Goal: Transaction & Acquisition: Purchase product/service

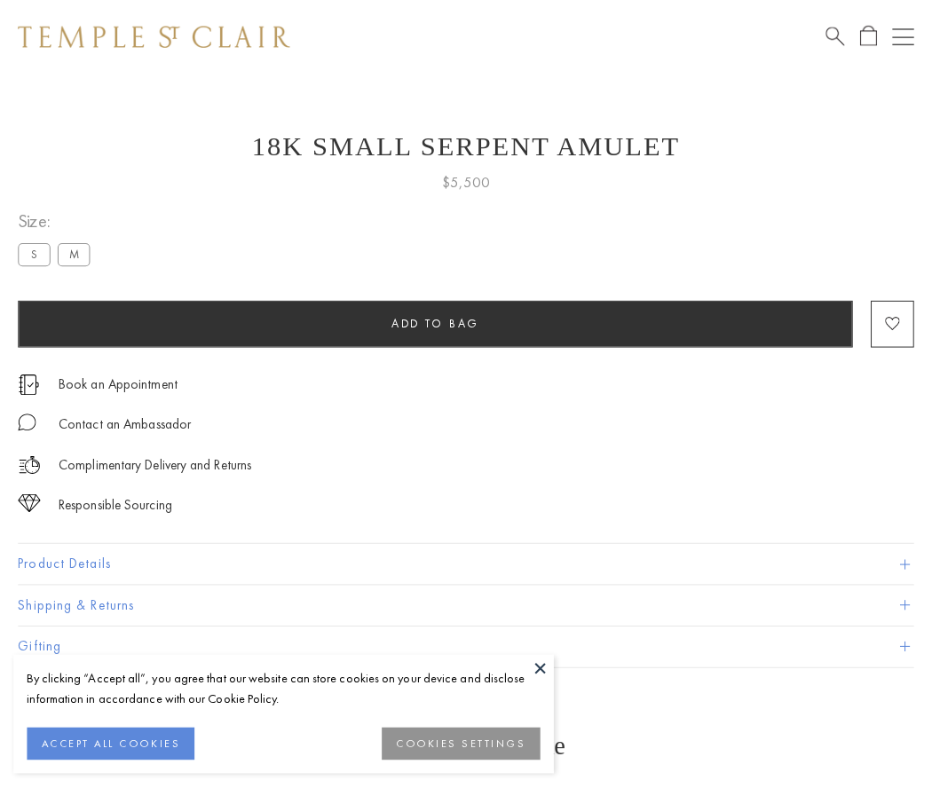
scroll to position [2, 0]
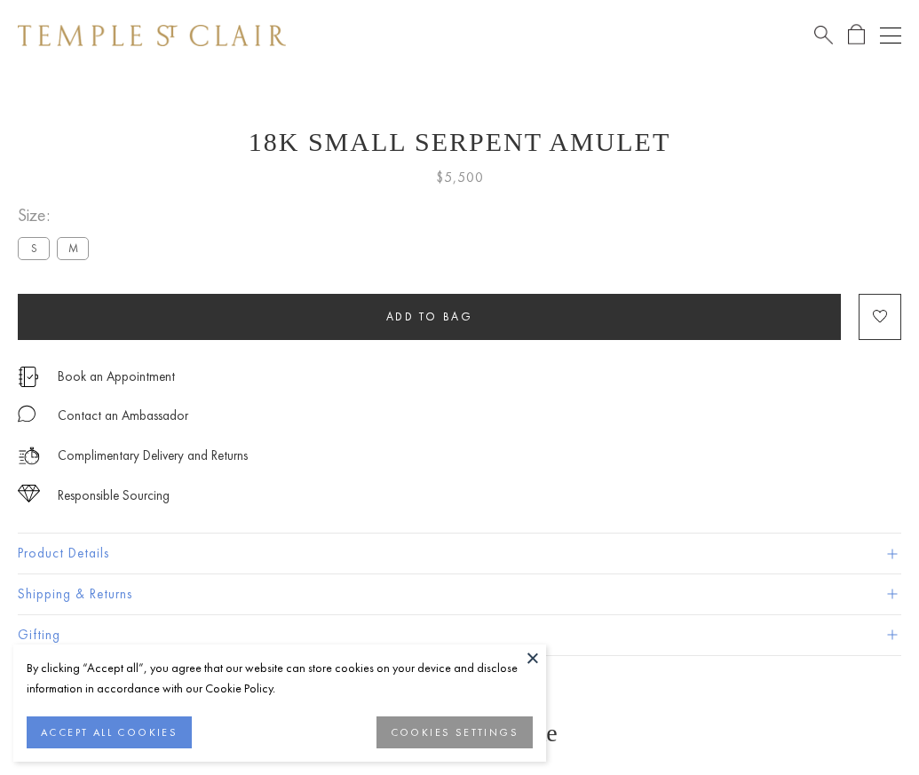
click at [429, 316] on span "Add to bag" at bounding box center [429, 316] width 87 height 15
